Goal: Task Accomplishment & Management: Manage account settings

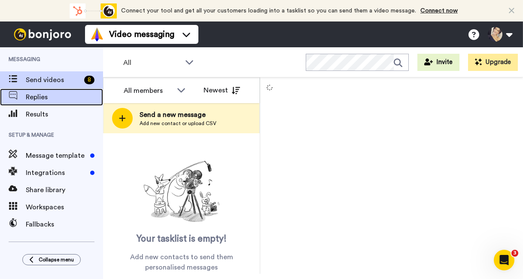
click at [38, 95] on span "Replies" at bounding box center [64, 97] width 77 height 10
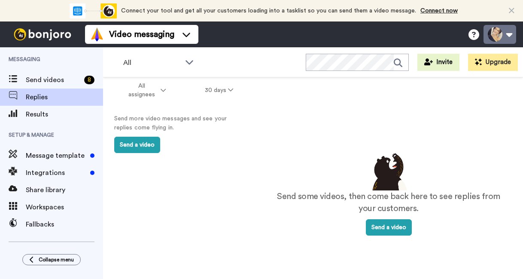
click at [496, 35] on button at bounding box center [499, 34] width 33 height 19
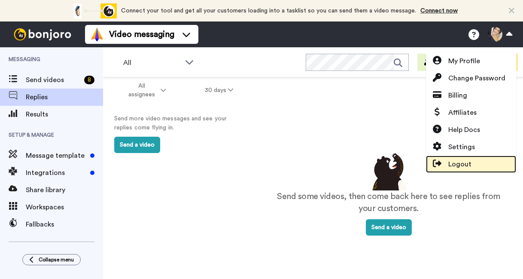
click at [468, 162] on span "Logout" at bounding box center [459, 164] width 23 height 10
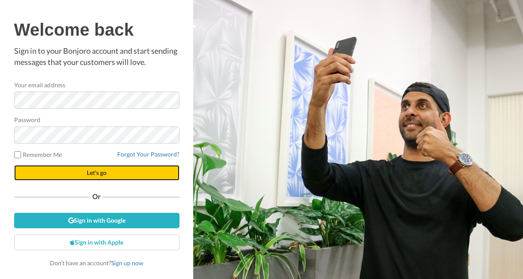
click at [84, 170] on button "Let's go" at bounding box center [96, 172] width 165 height 15
